Goal: Find specific page/section: Find specific page/section

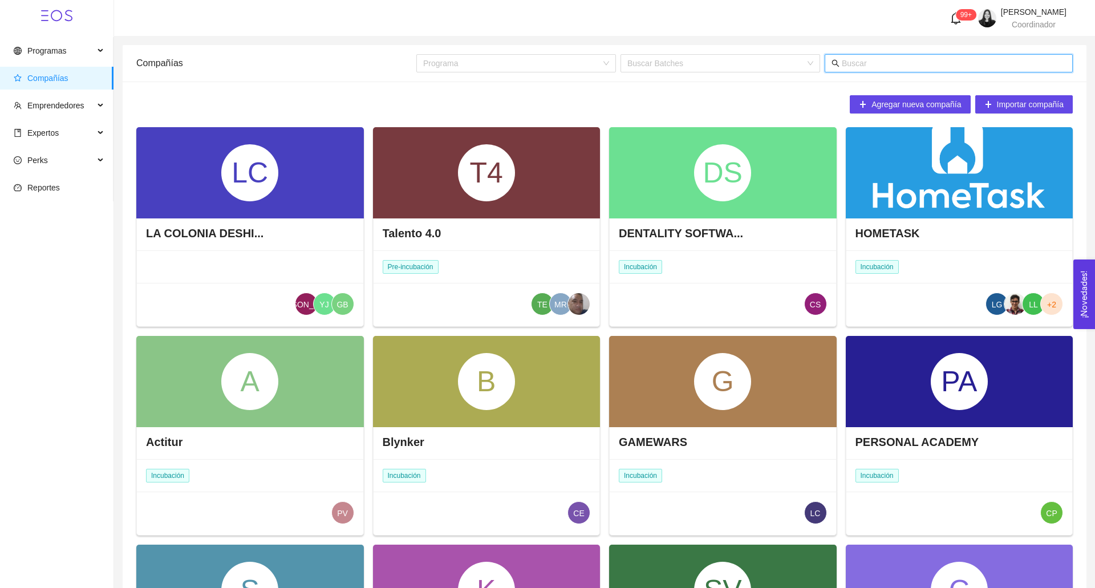
click at [851, 61] on input "text" at bounding box center [954, 63] width 224 height 13
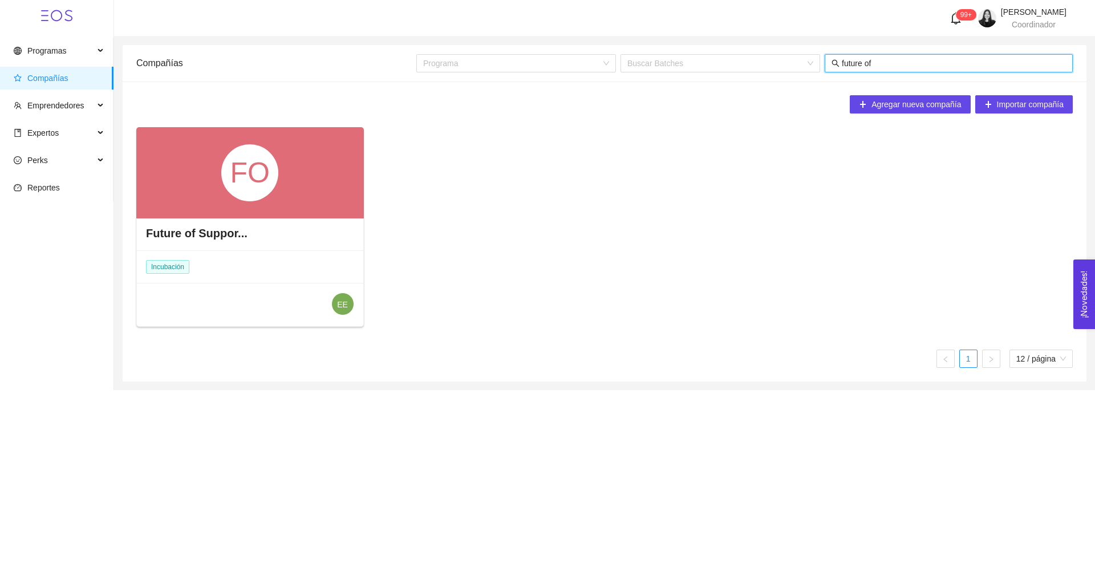
type input "future of"
click at [314, 178] on div "FO" at bounding box center [250, 172] width 228 height 91
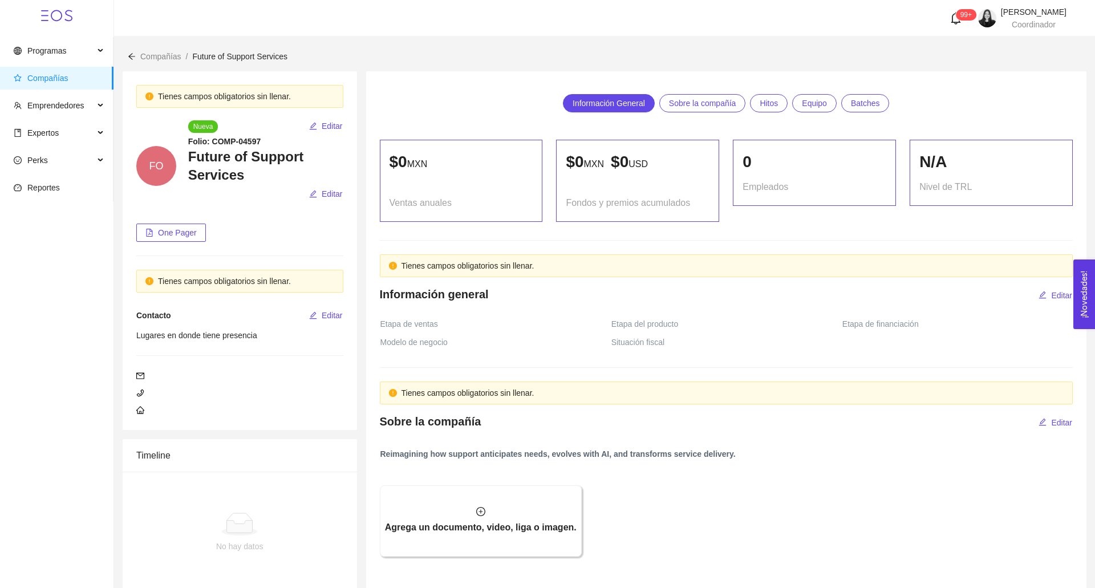
click at [79, 75] on span "Compañías" at bounding box center [59, 78] width 91 height 23
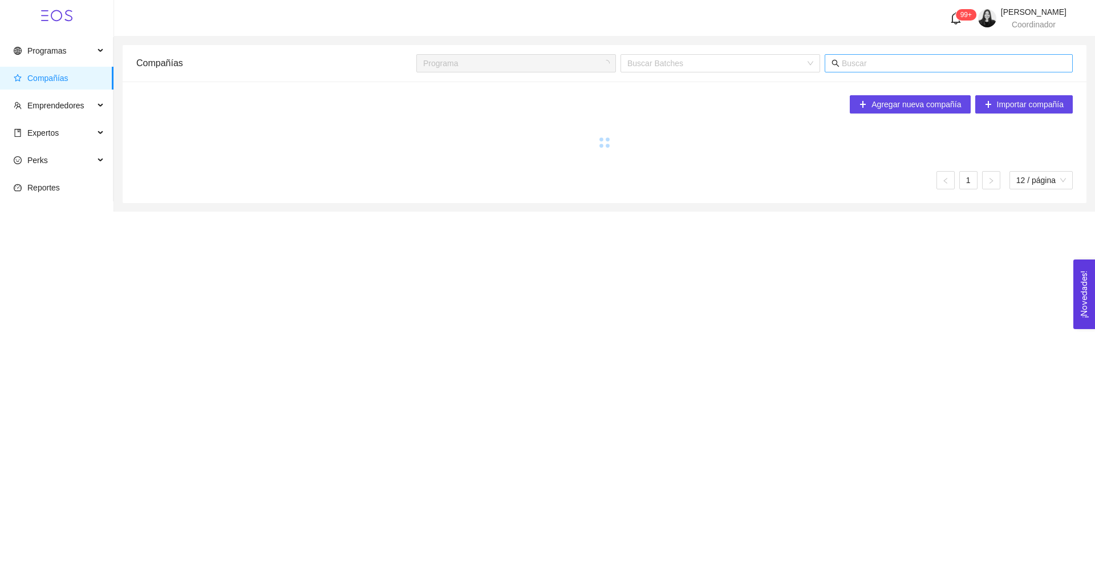
click at [871, 62] on input "text" at bounding box center [954, 63] width 224 height 13
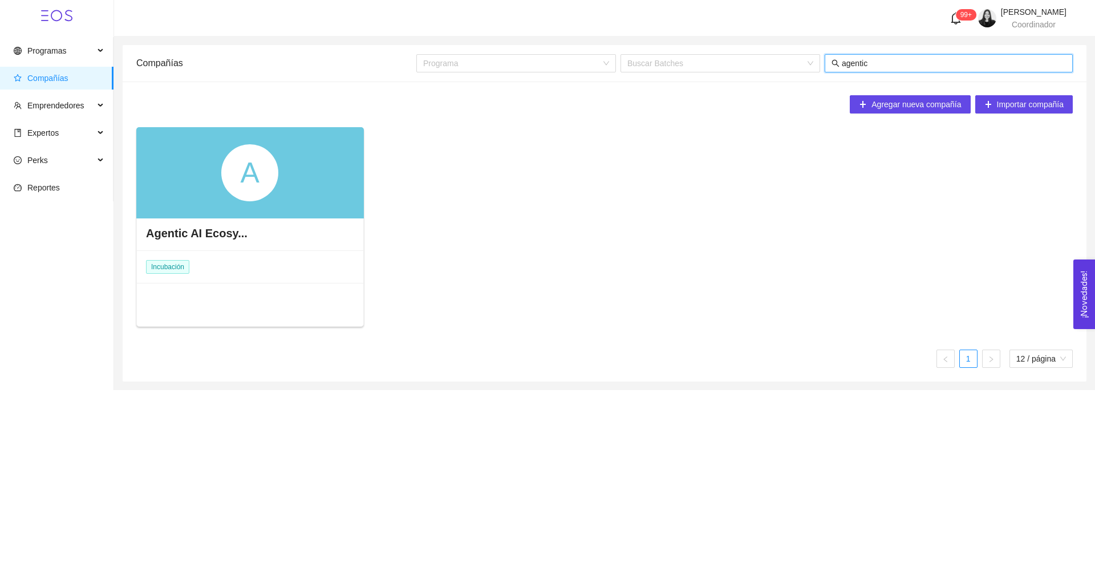
type input "agentic"
click at [30, 75] on span "Compañías" at bounding box center [47, 78] width 41 height 9
click at [871, 63] on input "agentic" at bounding box center [954, 63] width 224 height 13
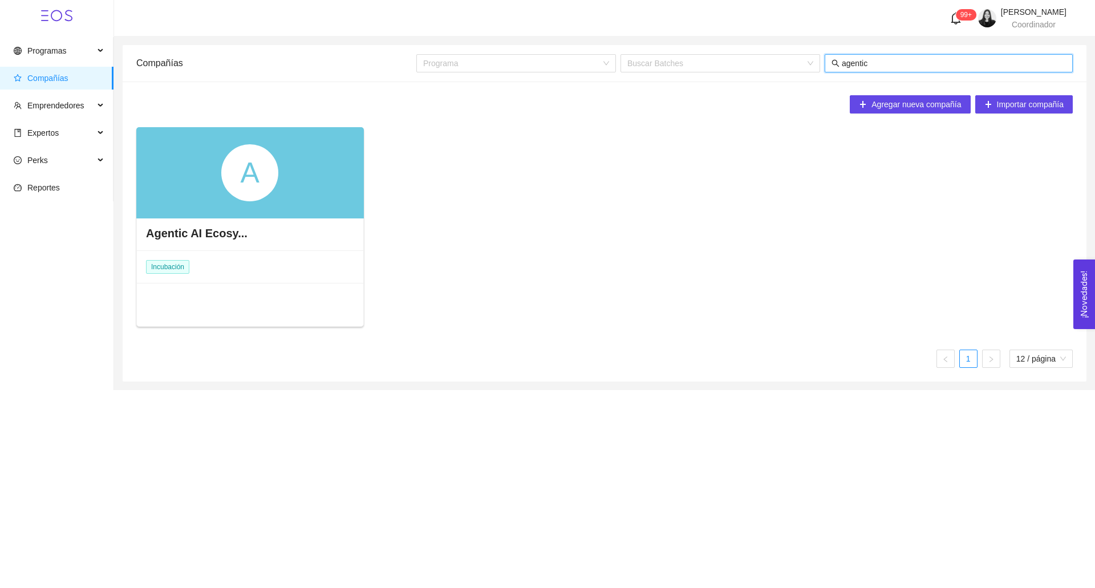
click at [30, 79] on span "Compañías" at bounding box center [47, 78] width 41 height 9
click at [888, 64] on input "agentic" at bounding box center [954, 63] width 224 height 13
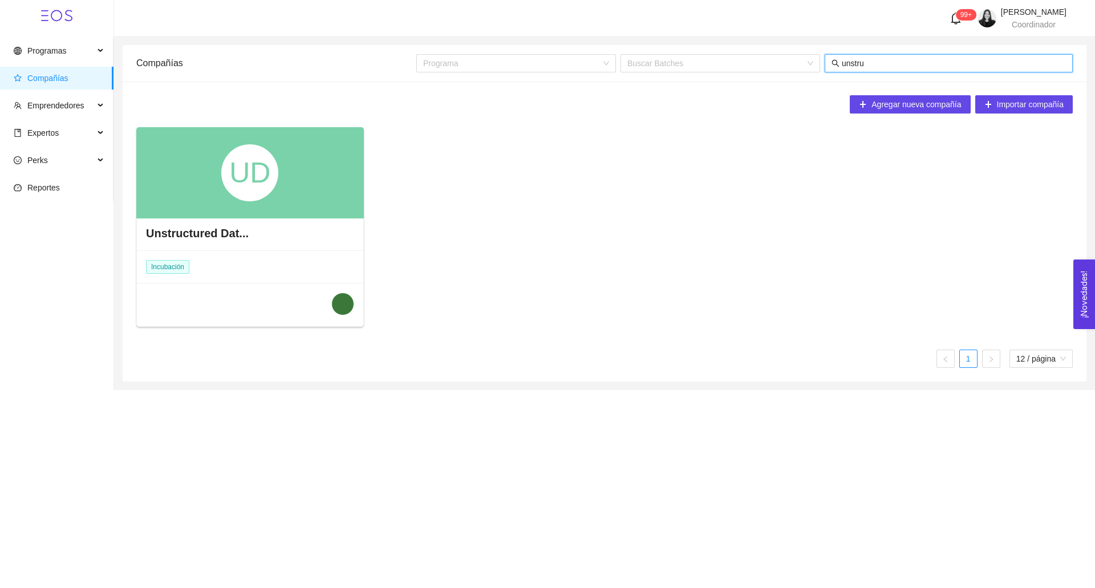
type input "unstru"
click at [266, 174] on div "UD" at bounding box center [249, 172] width 57 height 57
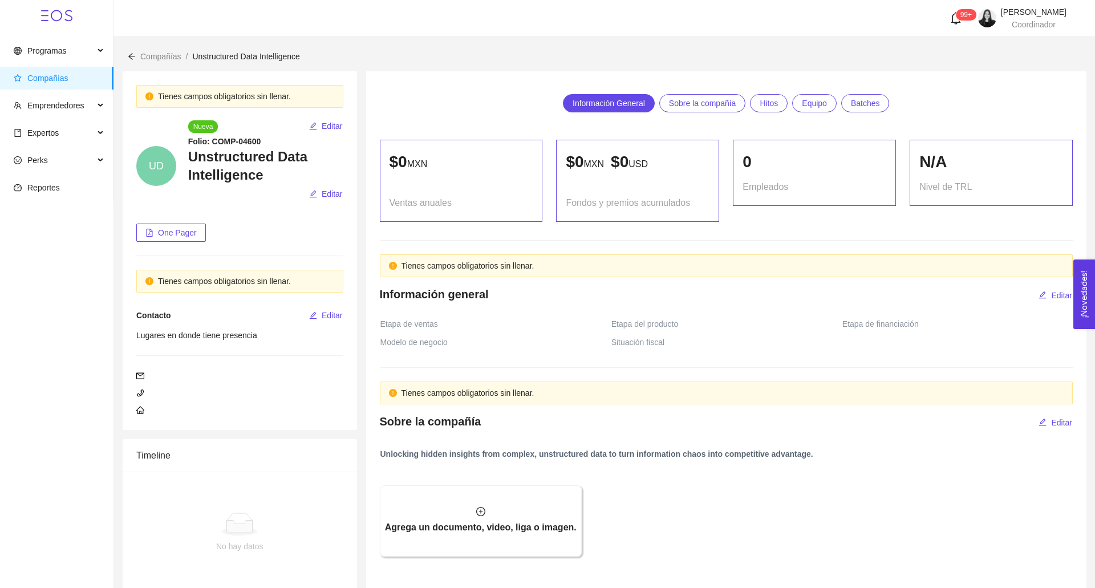
click at [68, 91] on ul "Programas Compañías Emprendedores Expertos Perks Reportes" at bounding box center [56, 119] width 113 height 164
click at [68, 86] on span "Compañías" at bounding box center [59, 78] width 91 height 23
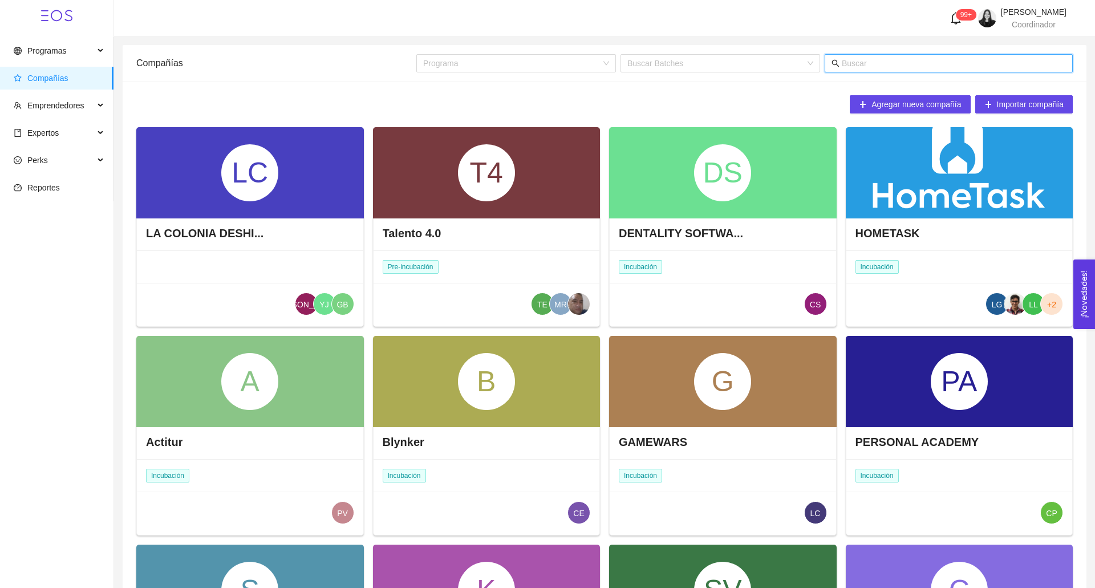
click at [866, 59] on input "text" at bounding box center [954, 63] width 224 height 13
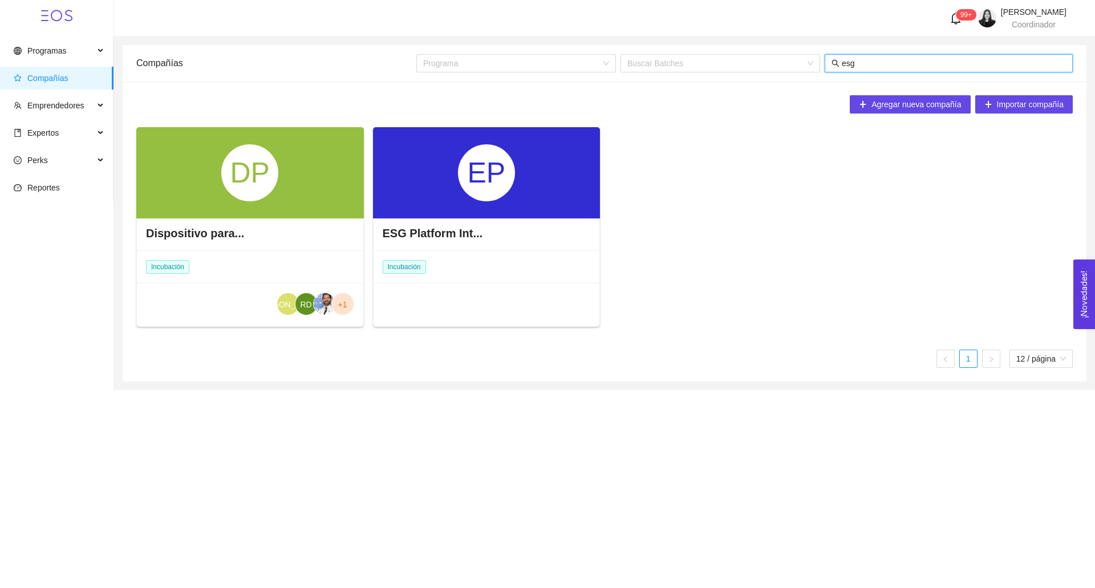
type input "esg"
click at [492, 168] on div "EP" at bounding box center [486, 172] width 57 height 57
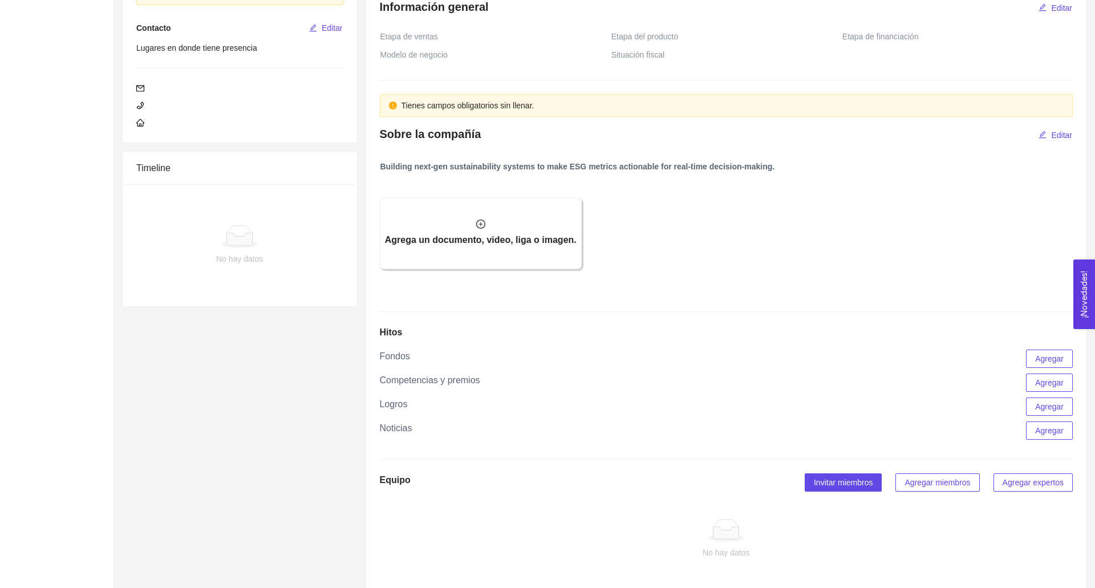
scroll to position [641, 0]
